Goal: Information Seeking & Learning: Learn about a topic

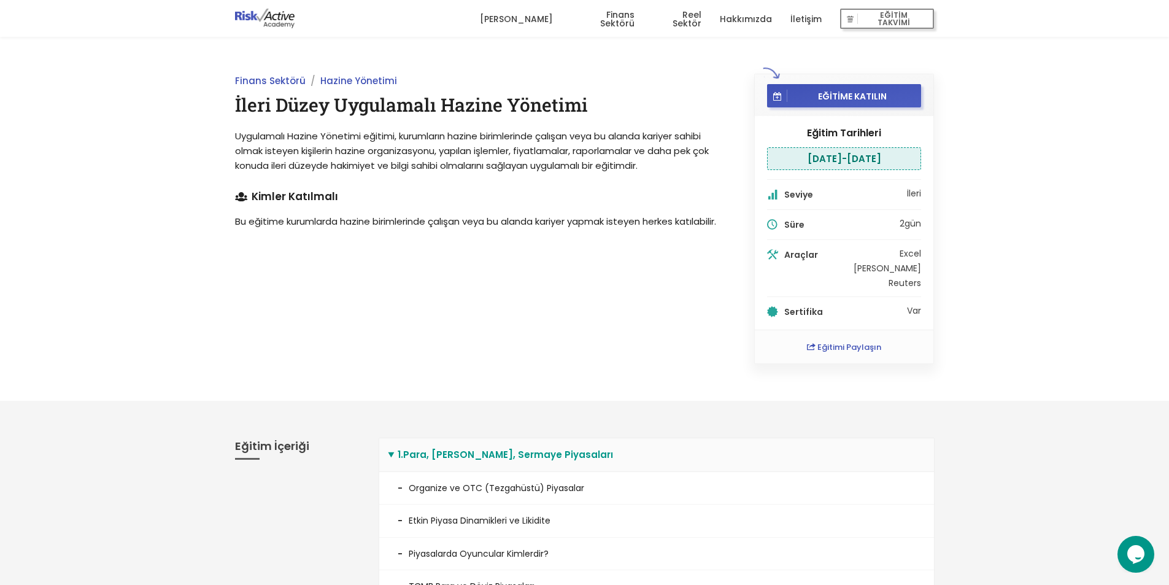
click at [99, 164] on div "Finans Sektörü Hazine Yönetimi İleri Düzey Uygulamalı Hazine Yönetimi Uygulamal…" at bounding box center [584, 219] width 1169 height 364
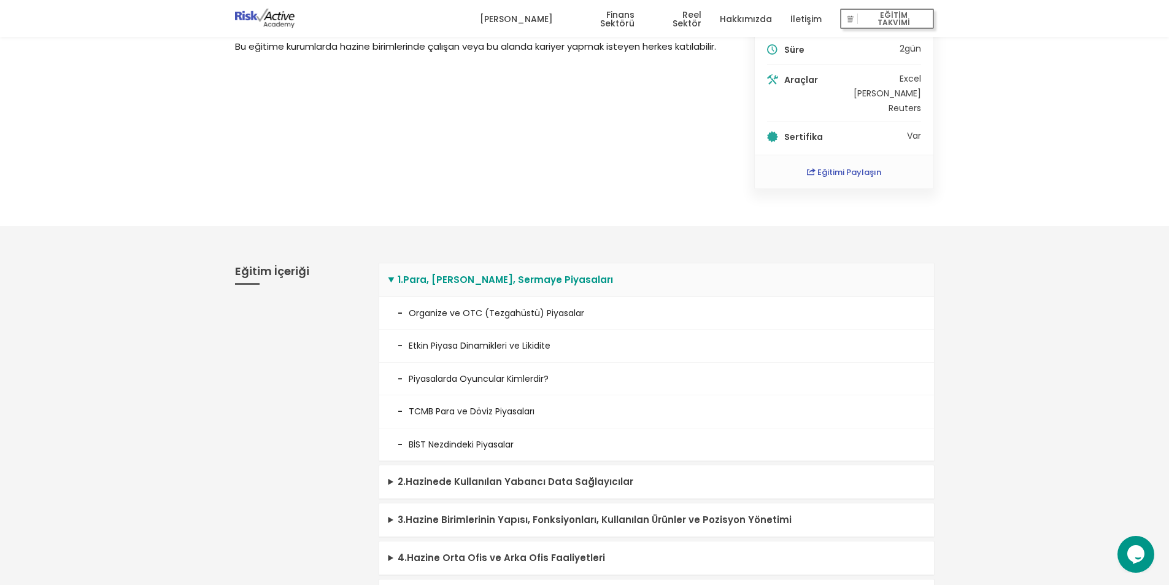
scroll to position [307, 0]
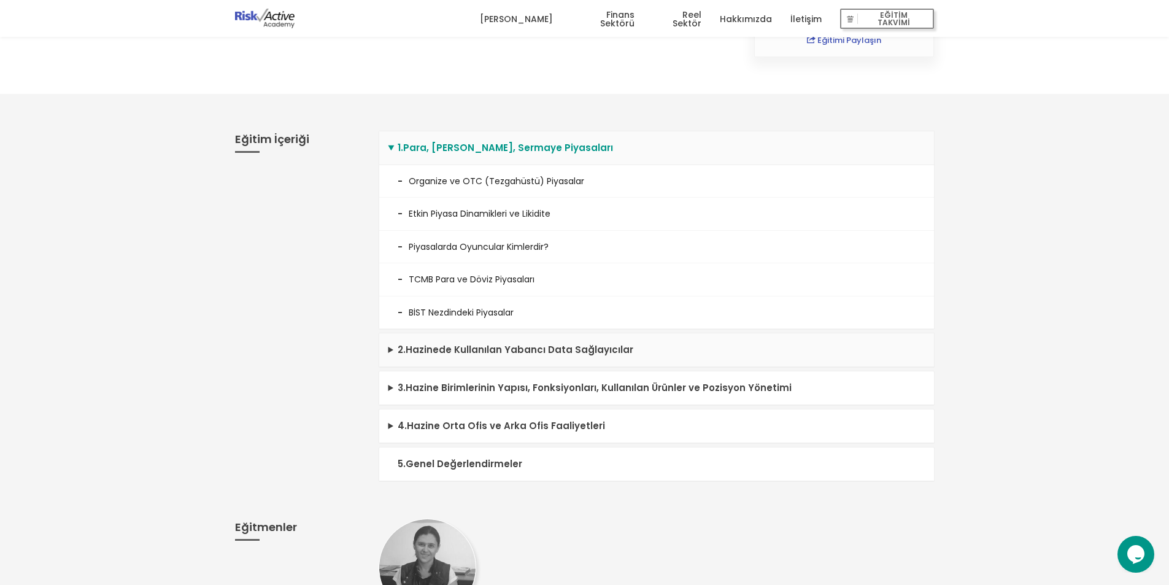
click at [461, 358] on summary "2 . Hazinede Kullanılan Yabancı Data Sağlayıcılar" at bounding box center [656, 350] width 555 height 34
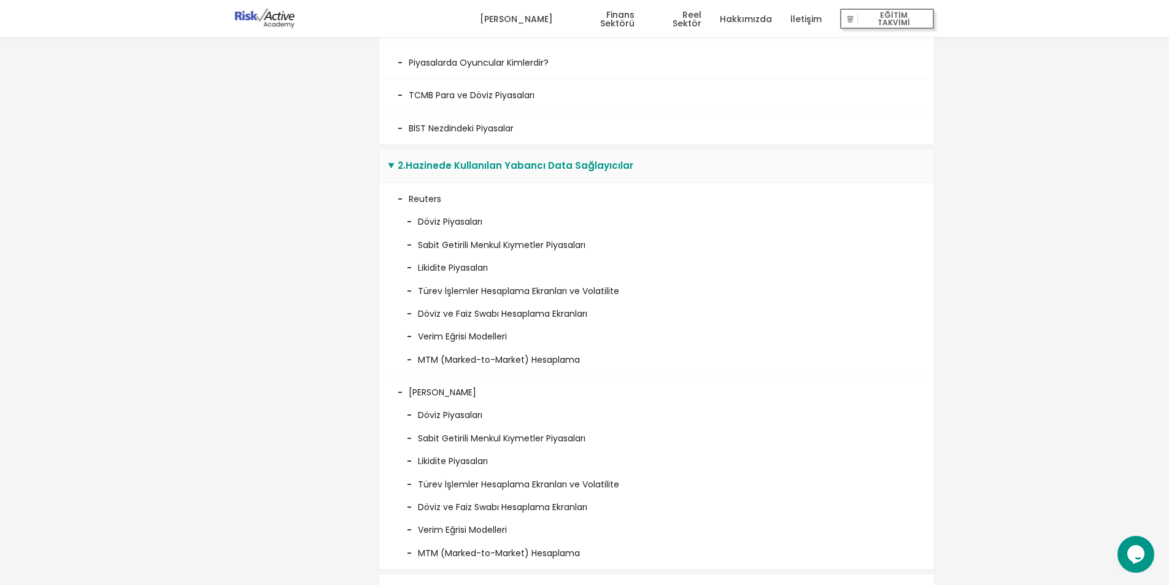
scroll to position [798, 0]
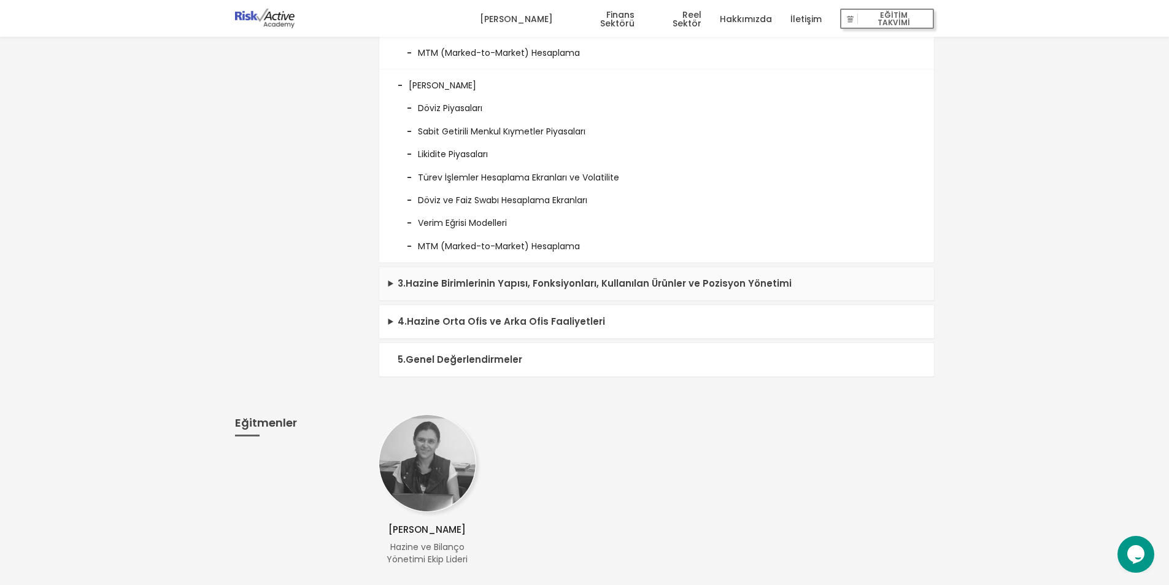
click at [457, 282] on summary "3 . Hazine Birimlerinin Yapısı, Fonksiyonları, Kullanılan Ürünler ve Pozisyon Y…" at bounding box center [656, 284] width 555 height 34
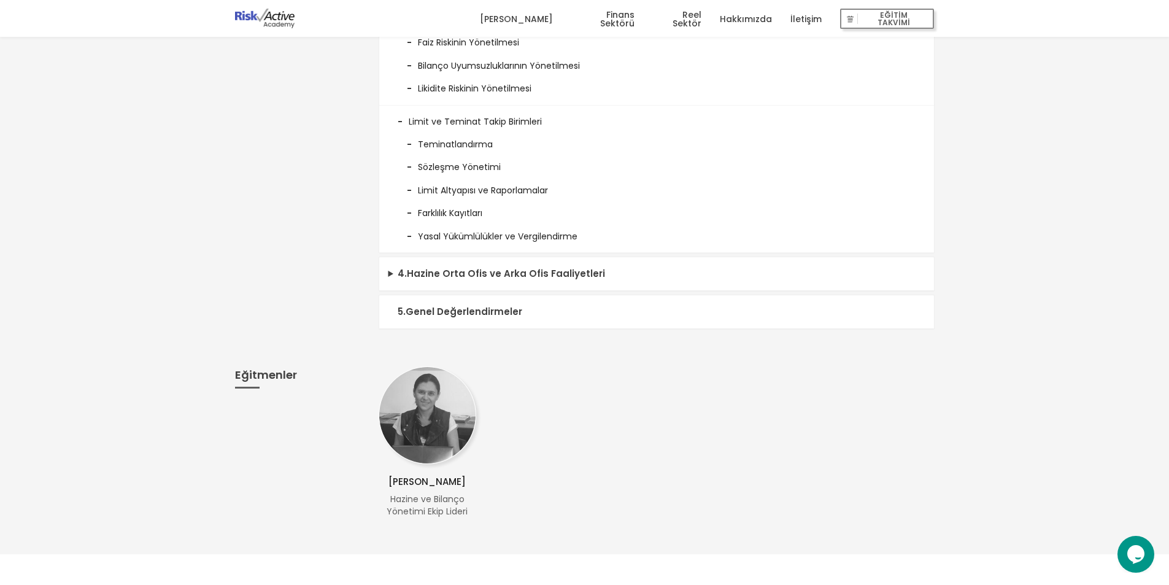
scroll to position [3069, 0]
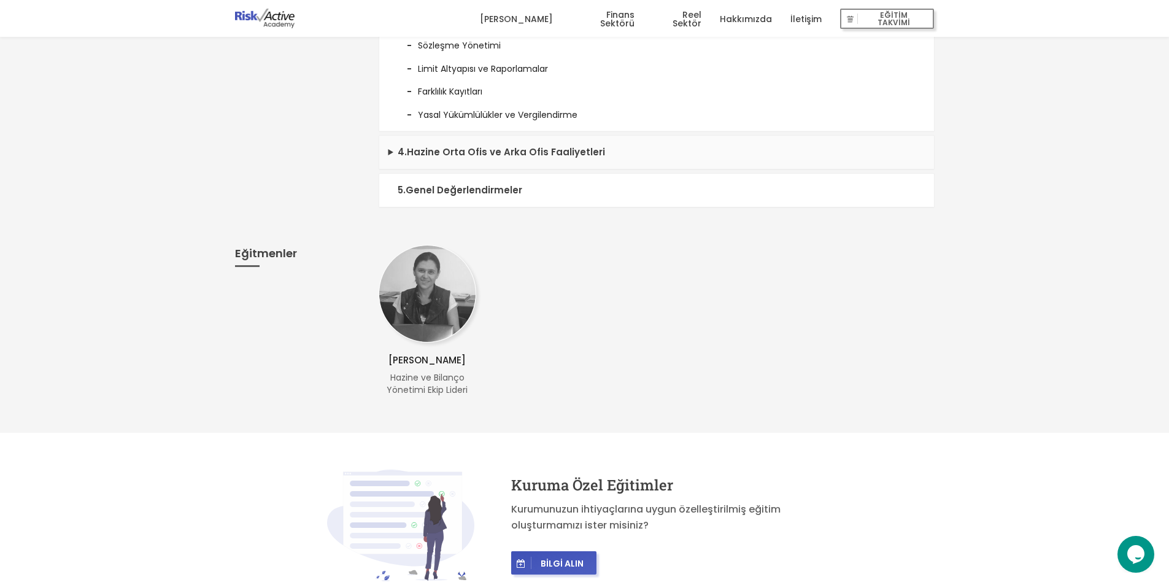
click at [461, 157] on summary "4 . Hazine Orta Ofis ve Arka Ofis Faaliyetleri" at bounding box center [656, 153] width 555 height 34
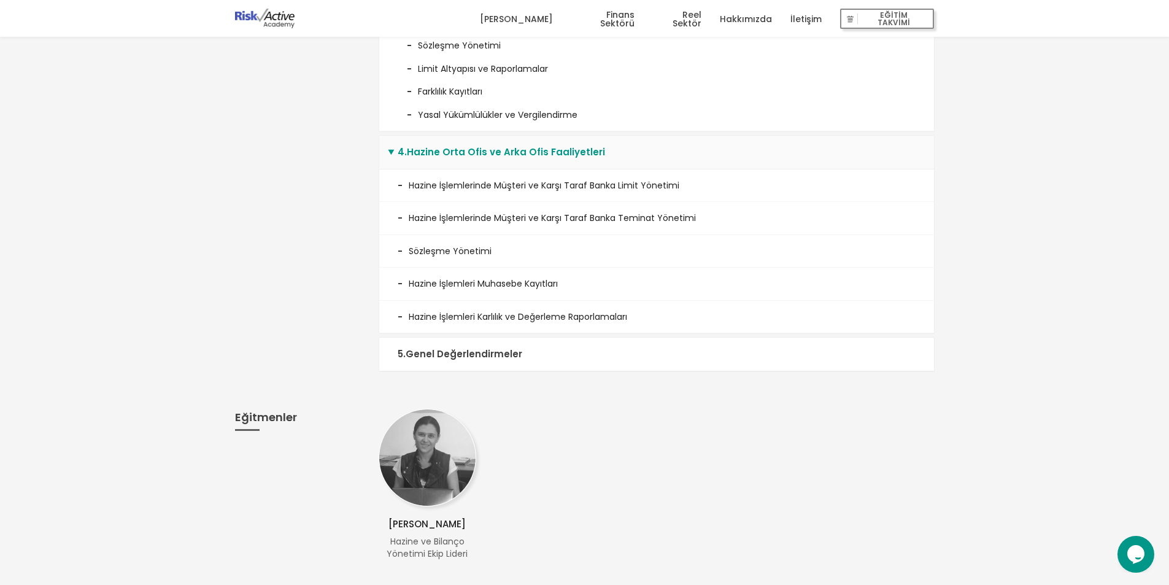
click at [449, 359] on summary "5 . Genel Değerlendirmeler" at bounding box center [656, 355] width 555 height 34
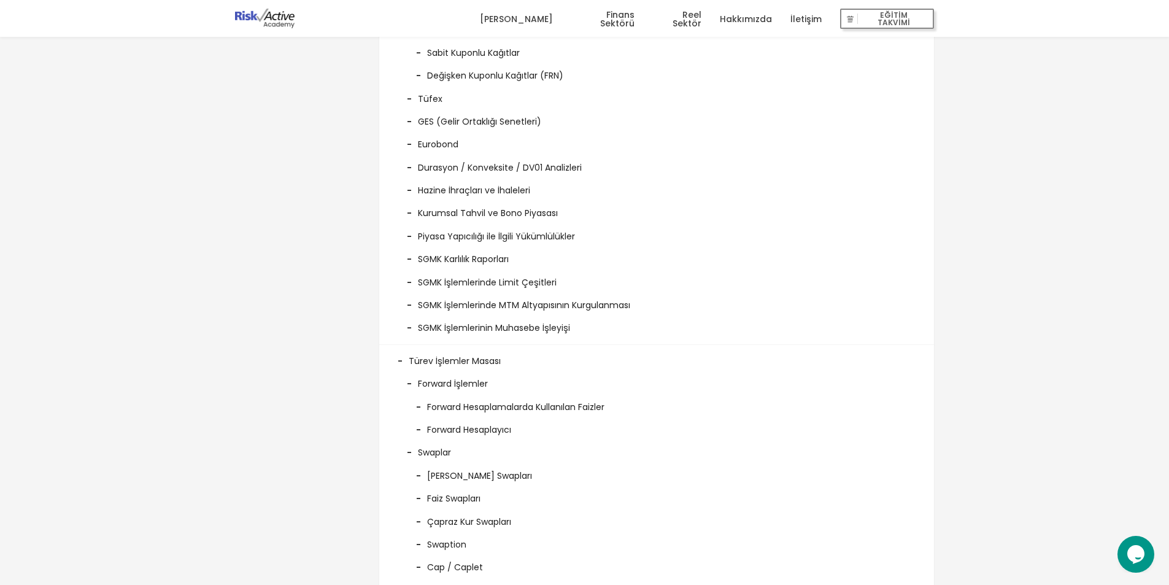
scroll to position [0, 0]
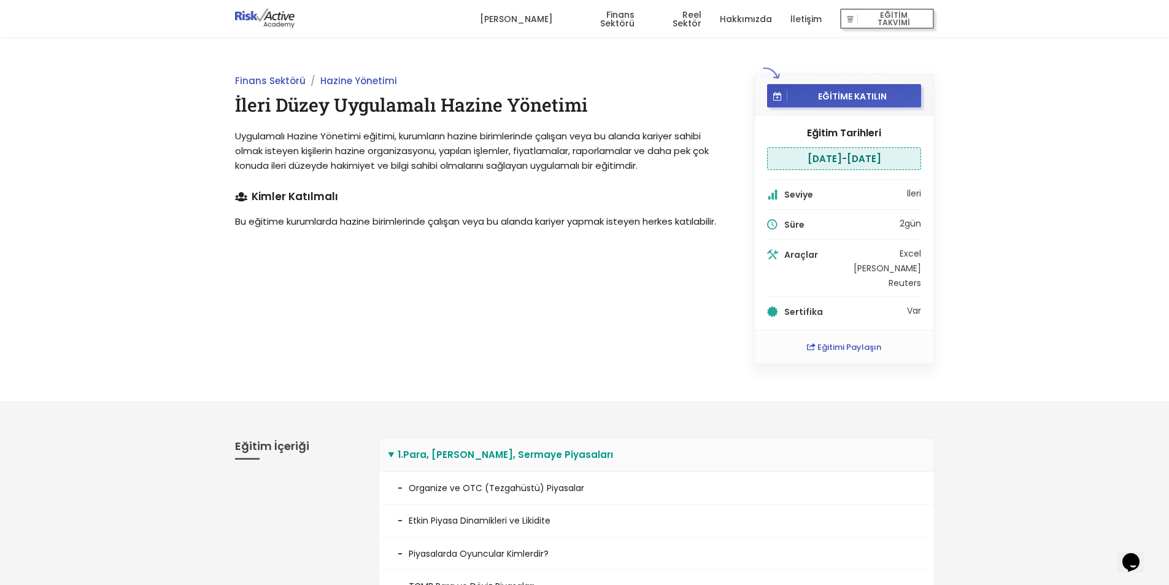
click at [276, 29] on link at bounding box center [265, 18] width 60 height 37
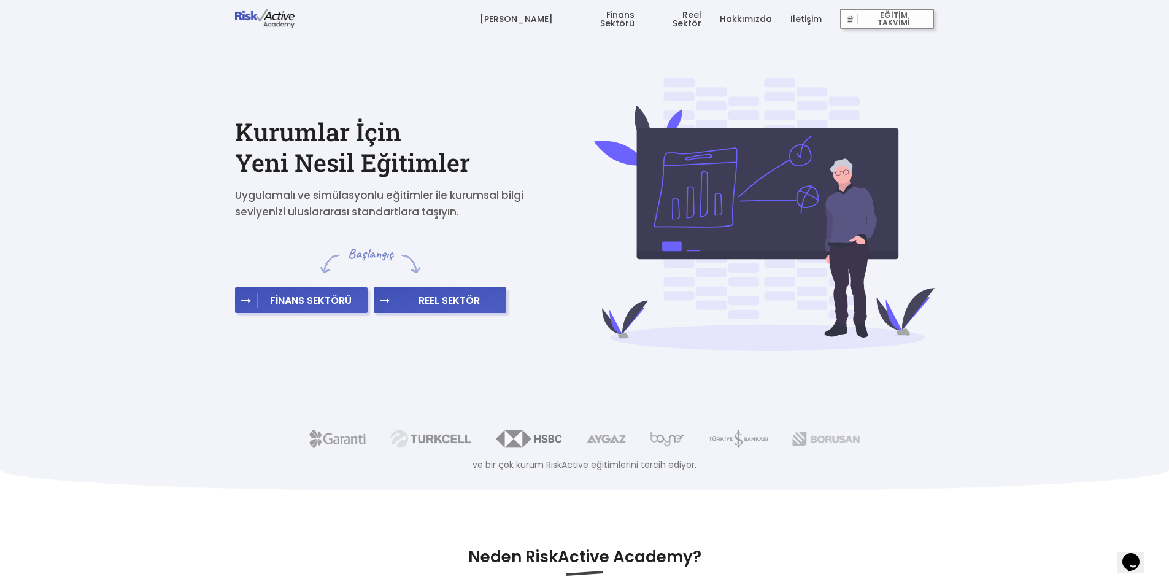
click at [118, 300] on div "Kurumlar İçin Yeni Nesil Eğitimler Uygulamalı ve simülasyonlu eğitimler ile kur…" at bounding box center [584, 215] width 1169 height 274
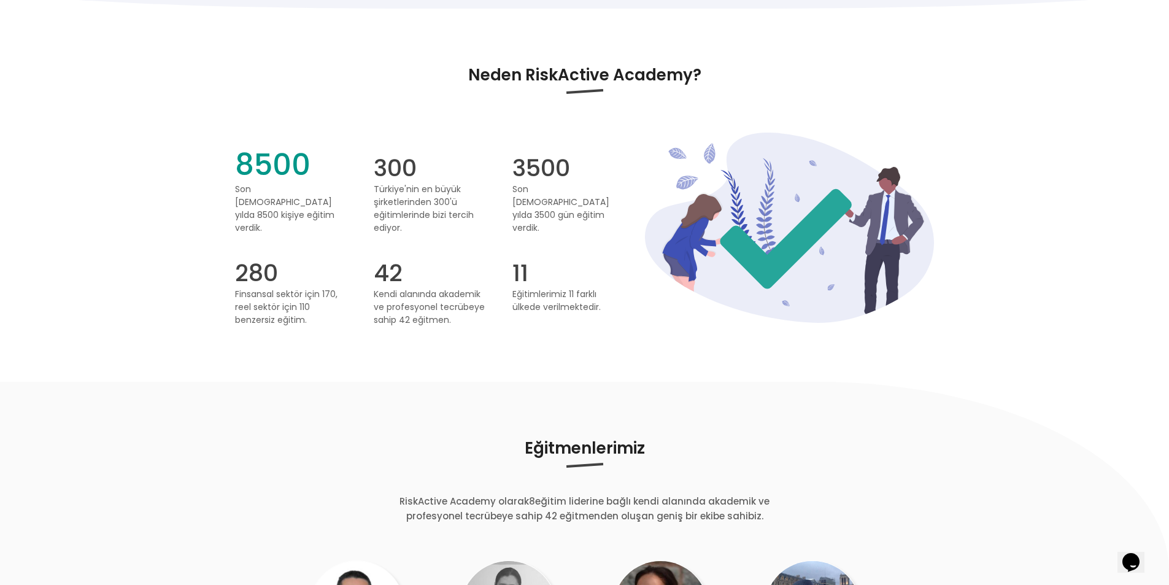
scroll to position [123, 0]
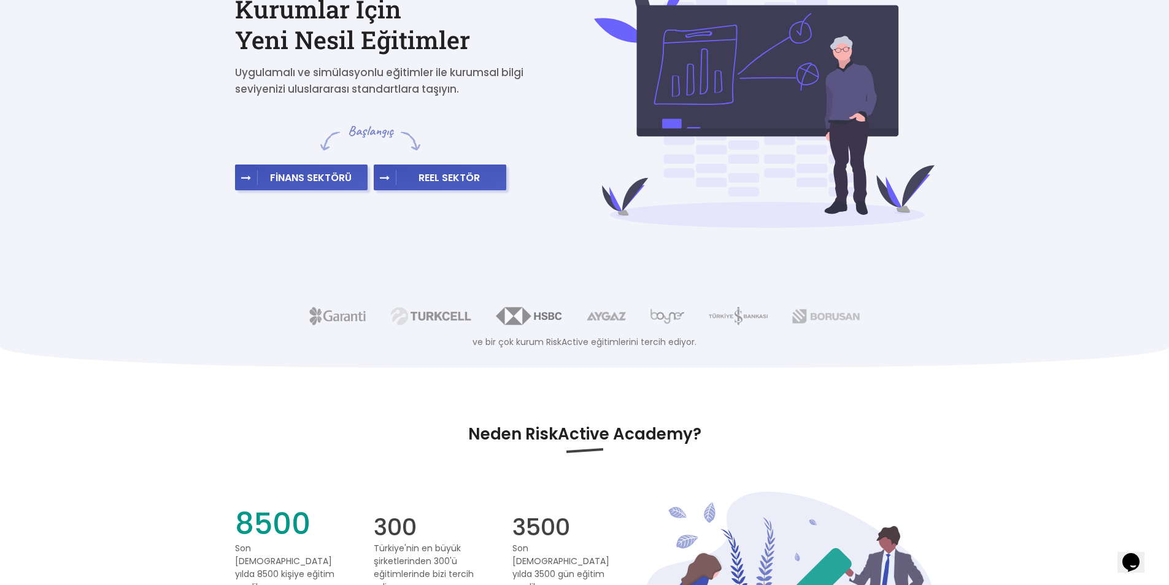
click at [636, 349] on p "ve bir çok kurum RiskActive eğitimlerini tercih ediyor." at bounding box center [585, 342] width 1114 height 14
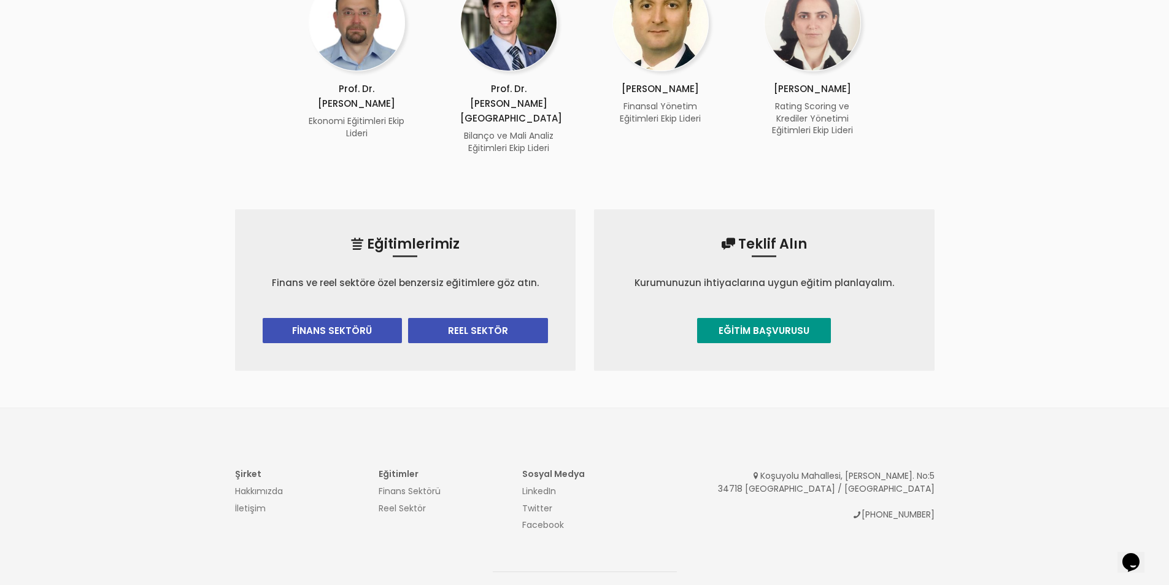
scroll to position [1289, 0]
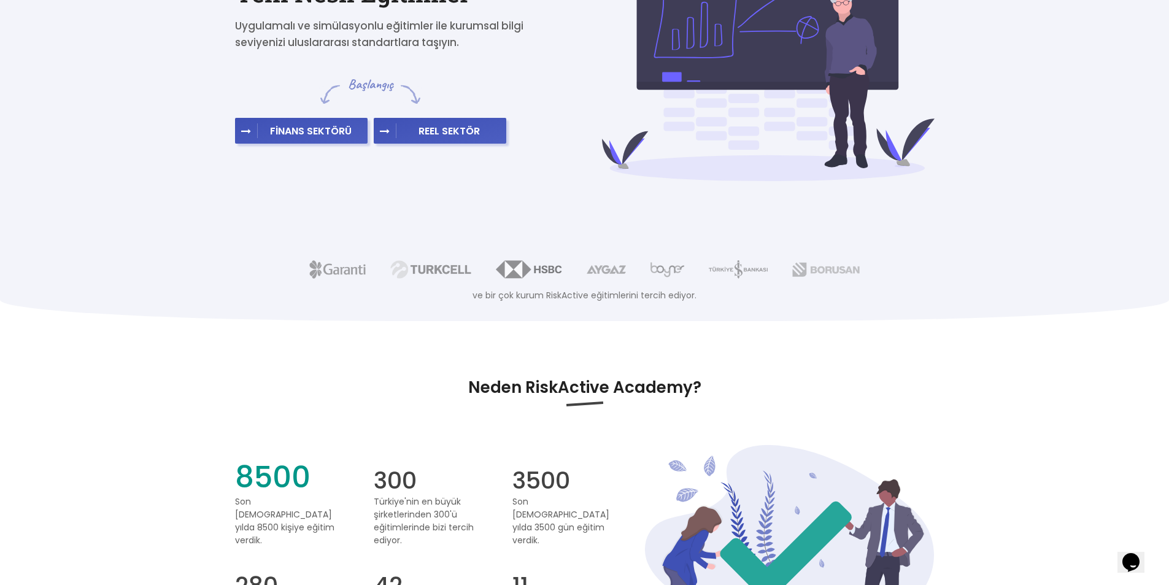
scroll to position [0, 0]
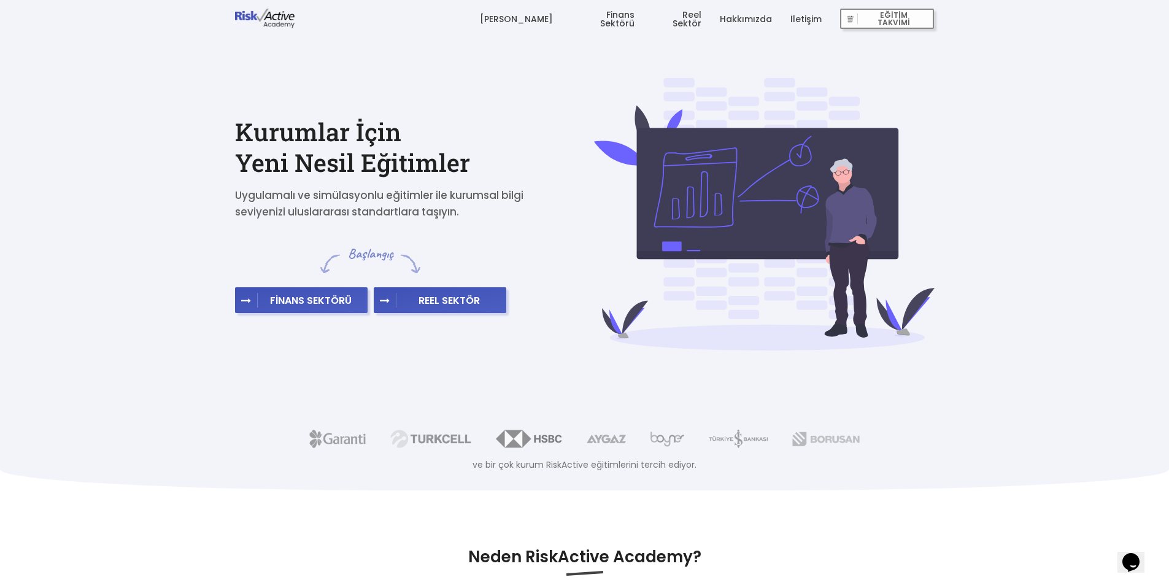
click at [82, 195] on div "Kurumlar İçin Yeni Nesil Eğitimler Uygulamalı ve simülasyonlu eğitimler ile kur…" at bounding box center [584, 215] width 1169 height 274
click at [303, 16] on div at bounding box center [345, 18] width 239 height 37
click at [276, 18] on img at bounding box center [265, 19] width 60 height 20
drag, startPoint x: 181, startPoint y: 254, endPoint x: 217, endPoint y: 261, distance: 36.2
click at [209, 261] on div "Kurumlar İçin Yeni Nesil Eğitimler Uygulamalı ve simülasyonlu eğitimler ile kur…" at bounding box center [584, 215] width 1169 height 274
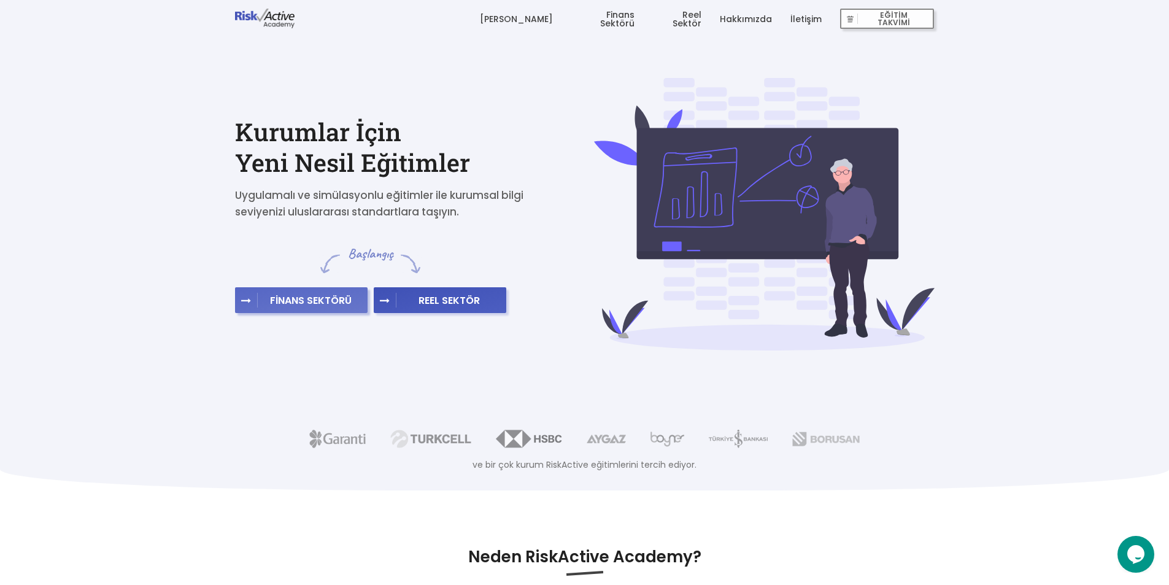
click at [318, 305] on span "FİNANS SEKTÖRÜ" at bounding box center [311, 300] width 106 height 12
